Goal: Transaction & Acquisition: Purchase product/service

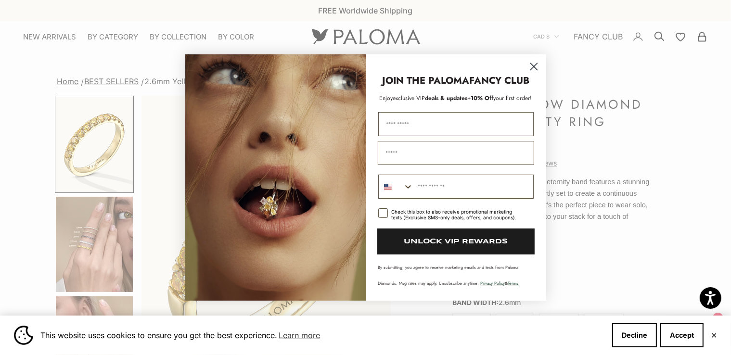
click at [535, 65] on circle "Close dialog" at bounding box center [533, 67] width 16 height 16
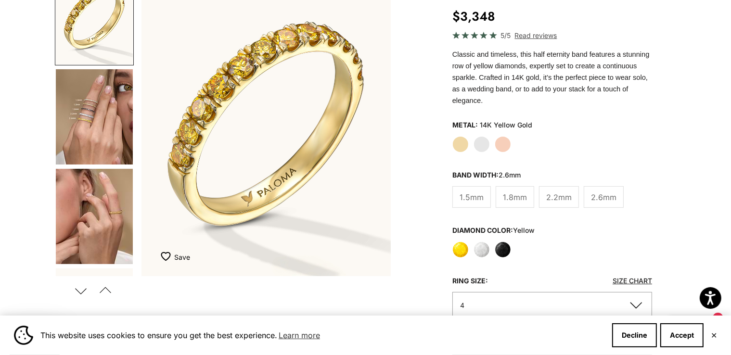
scroll to position [144, 0]
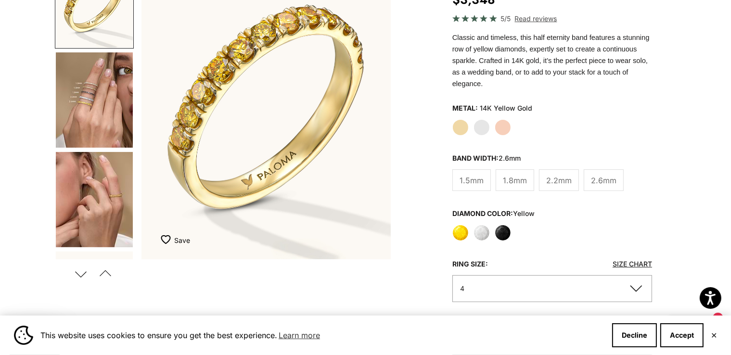
click at [98, 104] on img "Go to item 4" at bounding box center [94, 99] width 77 height 95
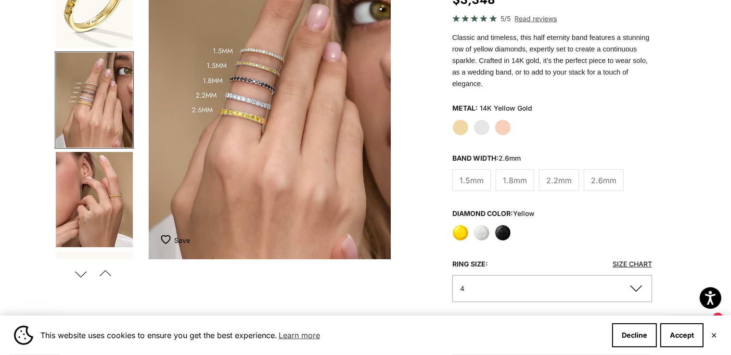
scroll to position [0, 260]
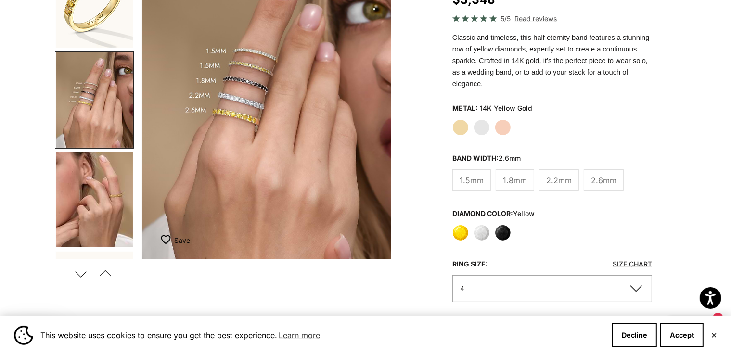
click at [104, 272] on button "Previous" at bounding box center [106, 274] width 22 height 22
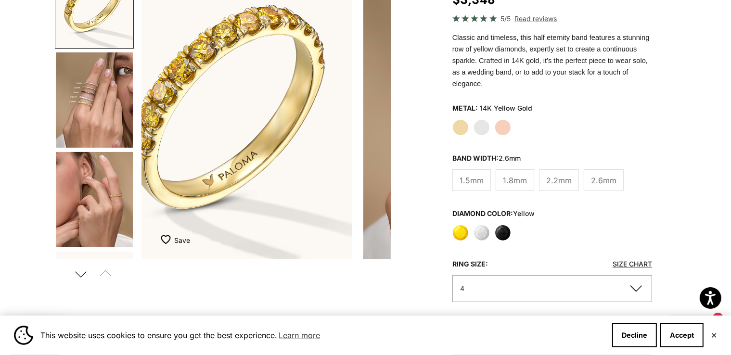
scroll to position [0, 0]
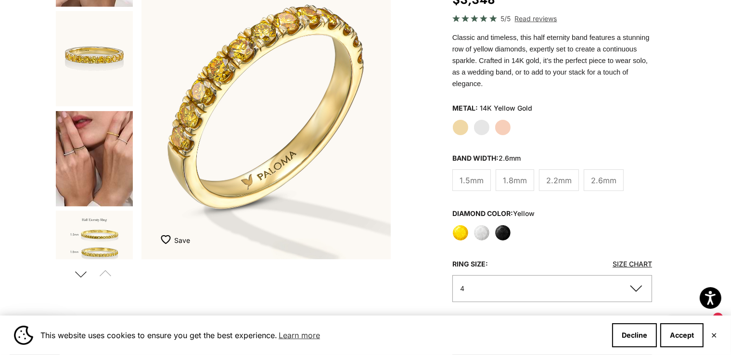
click at [102, 186] on img "Go to item 9" at bounding box center [94, 158] width 77 height 95
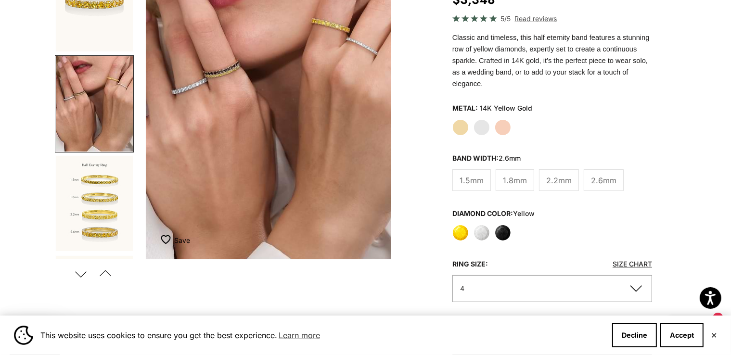
scroll to position [0, 1043]
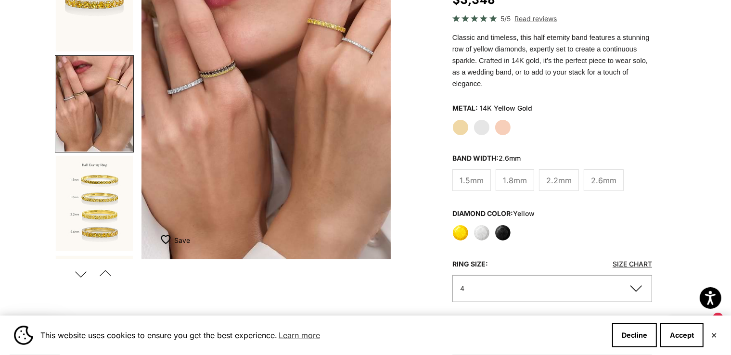
click at [101, 194] on img "Go to item 10" at bounding box center [94, 203] width 77 height 95
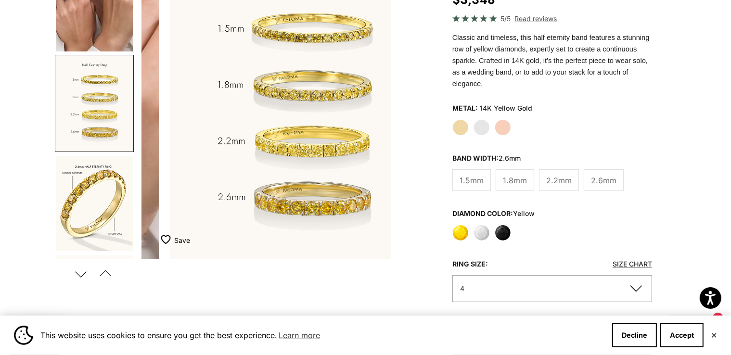
scroll to position [0, 1304]
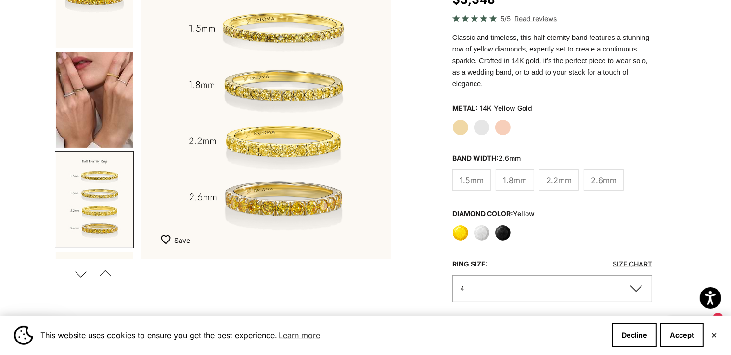
click at [97, 129] on img "Go to item 9" at bounding box center [94, 99] width 77 height 95
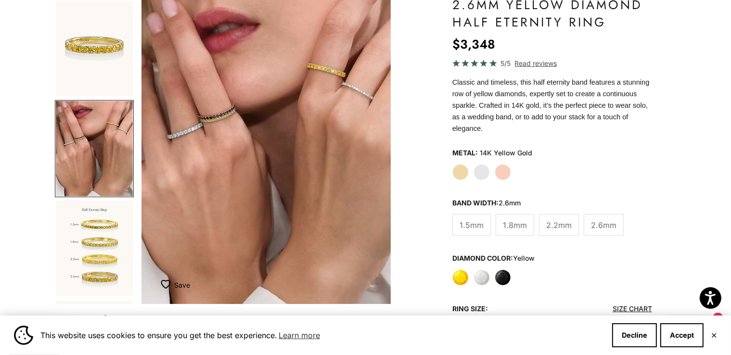
scroll to position [48, 0]
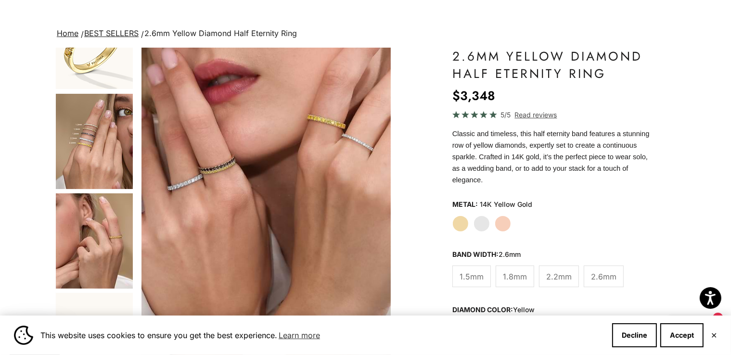
click at [107, 164] on img "Go to item 4" at bounding box center [94, 141] width 77 height 95
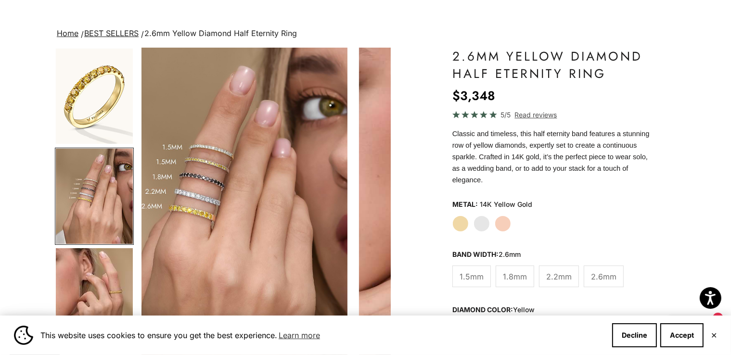
scroll to position [0, 260]
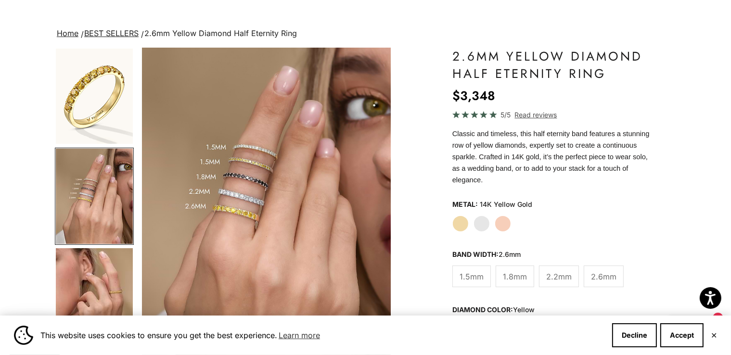
click at [249, 155] on img "Item 4 of 22" at bounding box center [266, 202] width 249 height 308
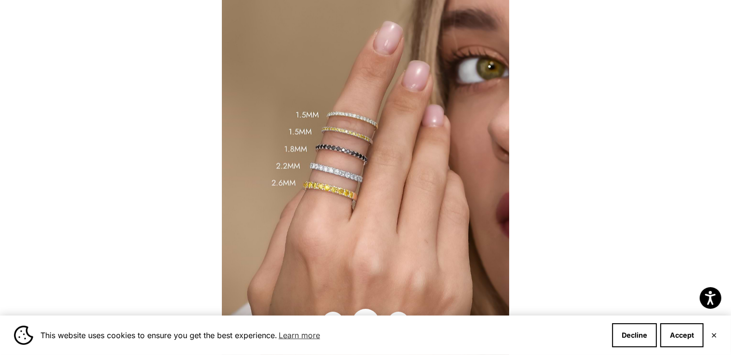
click at [318, 132] on img at bounding box center [365, 177] width 287 height 355
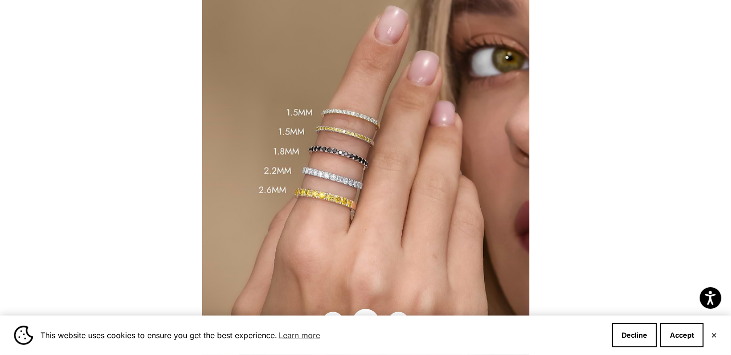
click at [638, 128] on div at bounding box center [365, 177] width 731 height 355
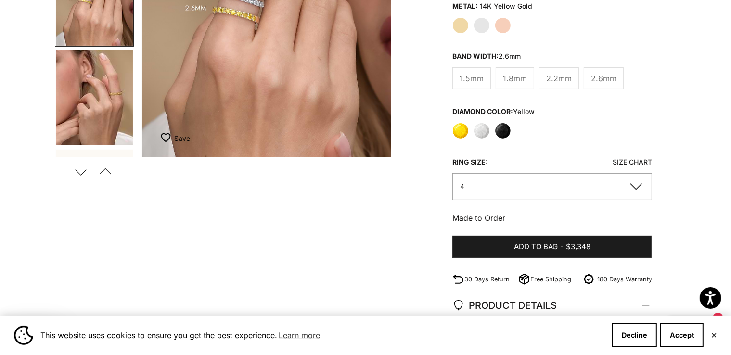
scroll to position [192, 0]
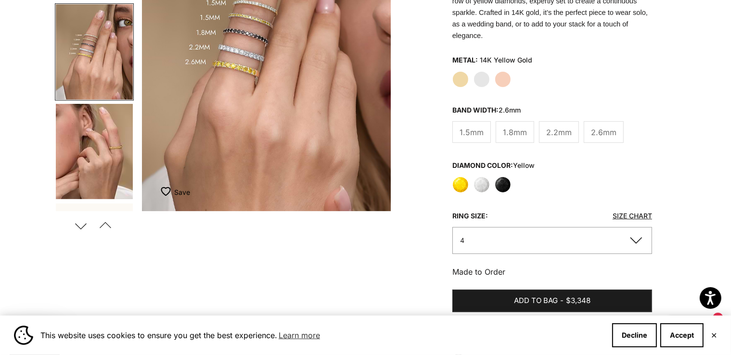
click at [473, 126] on span "1.5mm" at bounding box center [472, 132] width 24 height 13
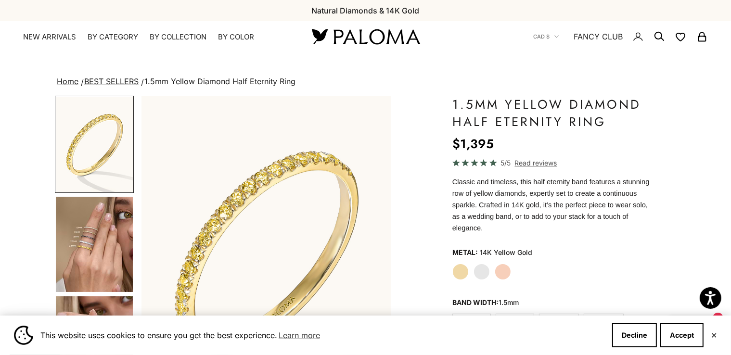
scroll to position [48, 0]
